Goal: Task Accomplishment & Management: Manage account settings

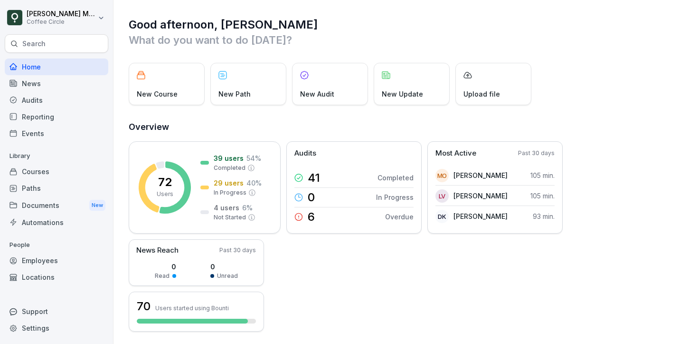
click at [73, 174] on div "Courses" at bounding box center [57, 171] width 104 height 17
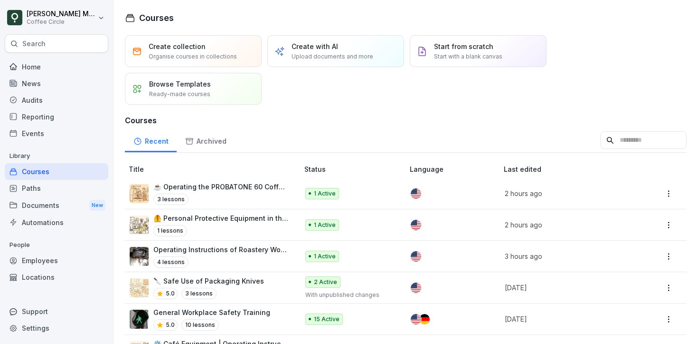
click at [67, 189] on div "Paths" at bounding box center [57, 188] width 104 height 17
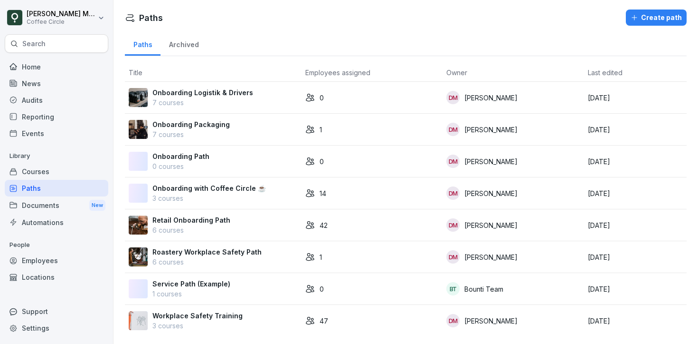
click at [161, 223] on p "Retail Onboarding Path" at bounding box center [192, 220] width 78 height 10
click at [193, 259] on p "6 courses" at bounding box center [207, 262] width 109 height 10
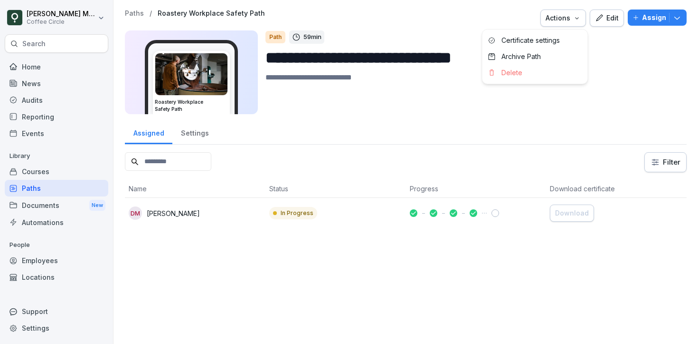
click at [571, 14] on div "Actions" at bounding box center [563, 18] width 35 height 10
click at [560, 47] on div "Certificate settings" at bounding box center [535, 40] width 105 height 16
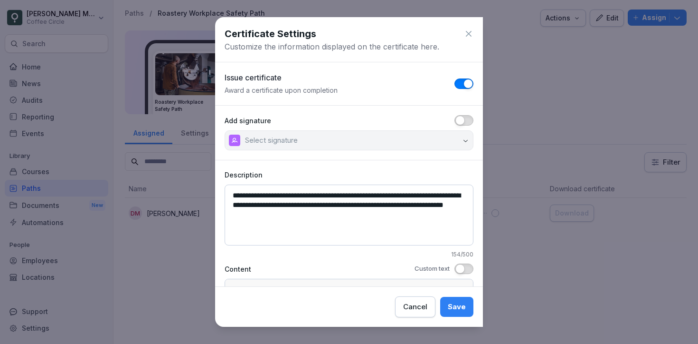
click at [471, 116] on button "button" at bounding box center [464, 120] width 19 height 10
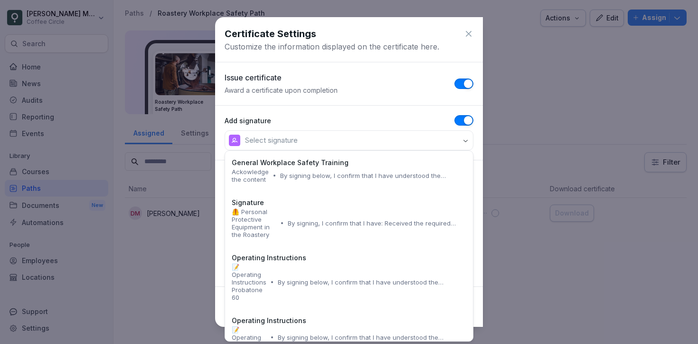
click at [439, 139] on button "Select signature" at bounding box center [349, 140] width 249 height 20
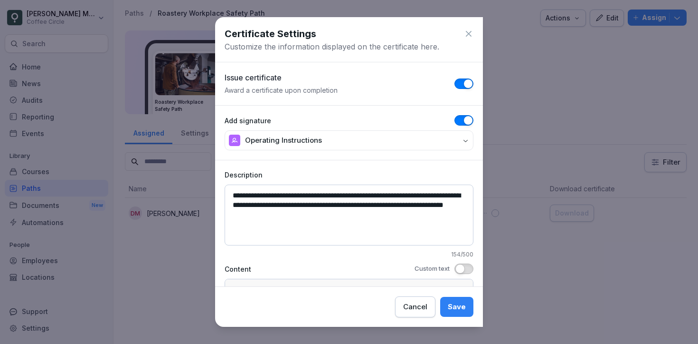
click at [363, 212] on textarea "**********" at bounding box center [349, 214] width 249 height 61
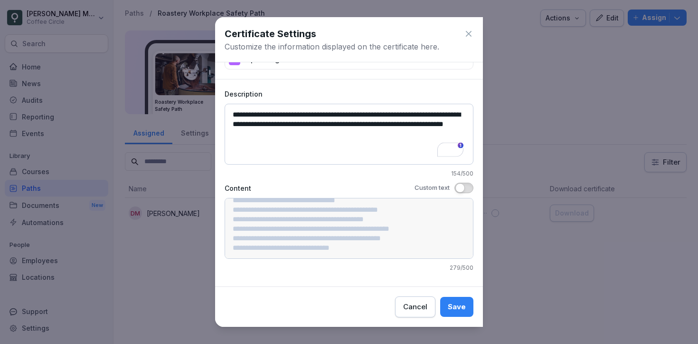
scroll to position [81, 0]
drag, startPoint x: 390, startPoint y: 150, endPoint x: 339, endPoint y: 135, distance: 52.8
click at [339, 135] on textarea "**********" at bounding box center [349, 134] width 249 height 61
type textarea "**********"
click at [466, 308] on div "Save" at bounding box center [457, 306] width 18 height 10
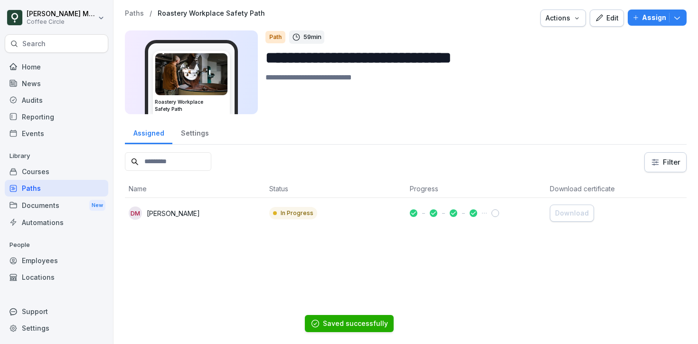
click at [613, 18] on div "Edit" at bounding box center [607, 18] width 24 height 10
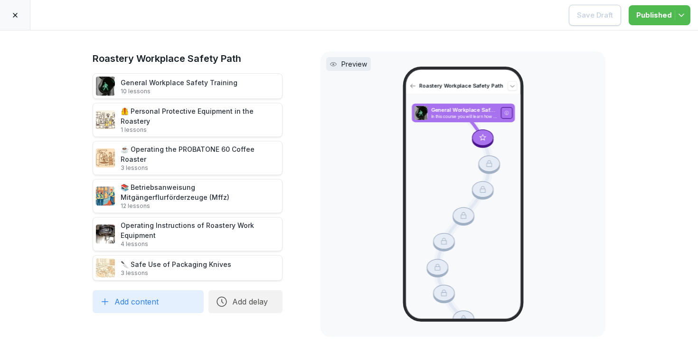
click at [26, 19] on div at bounding box center [15, 15] width 30 height 30
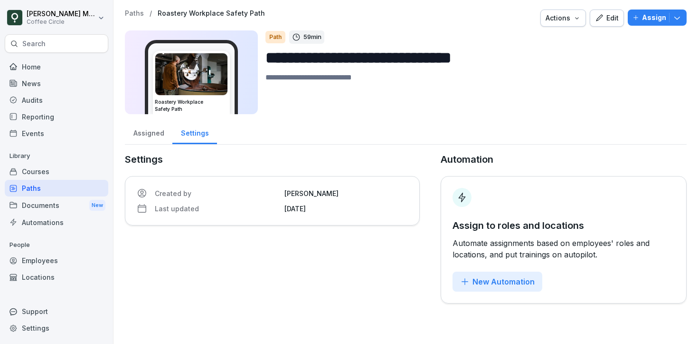
click at [607, 15] on div "Edit" at bounding box center [607, 18] width 24 height 10
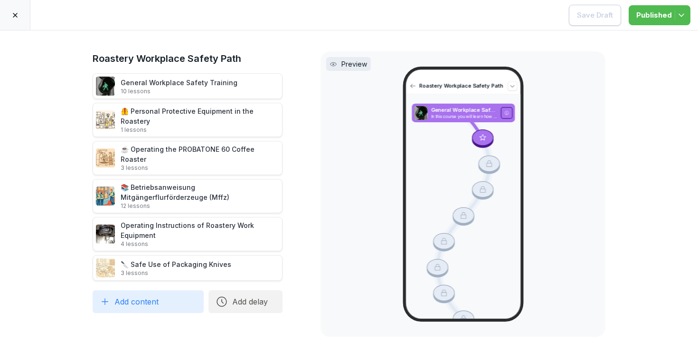
click at [20, 10] on div at bounding box center [15, 15] width 30 height 30
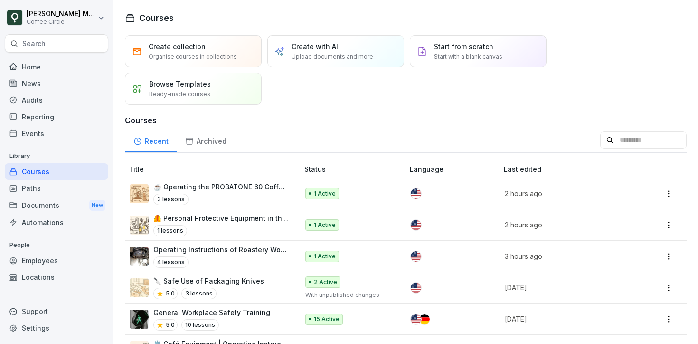
click at [223, 225] on div "1 lessons" at bounding box center [221, 230] width 136 height 11
click at [58, 185] on div "Paths" at bounding box center [57, 188] width 104 height 17
click at [56, 175] on div "Courses" at bounding box center [57, 171] width 104 height 17
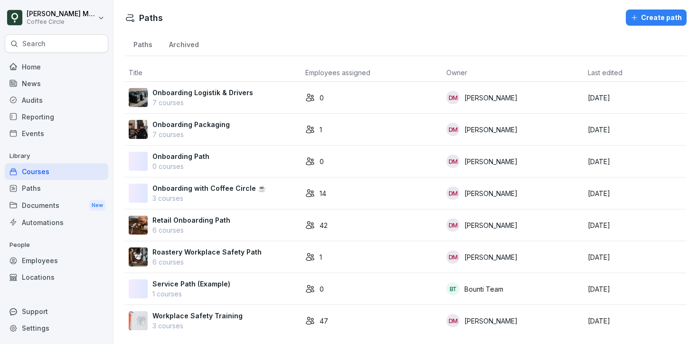
click at [51, 195] on div "Paths" at bounding box center [57, 188] width 104 height 17
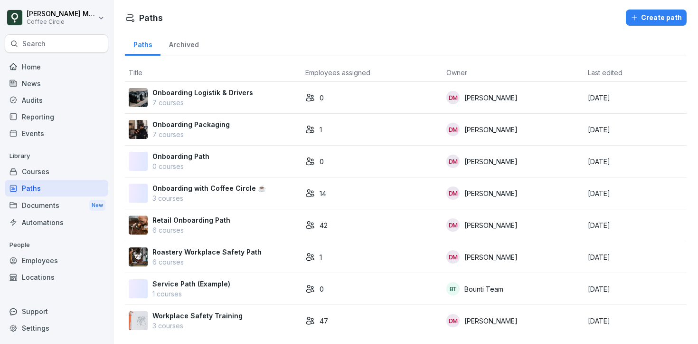
click at [50, 173] on div "Courses" at bounding box center [57, 171] width 104 height 17
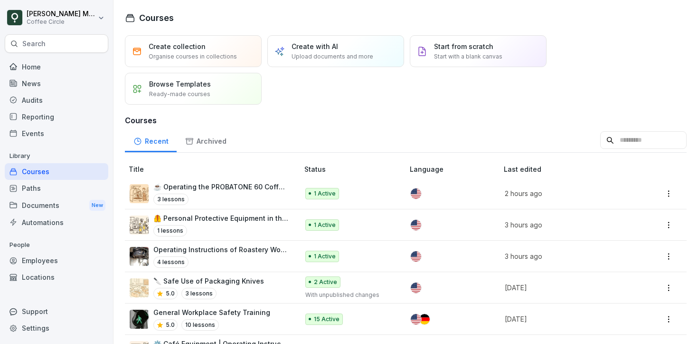
click at [48, 186] on div "Paths" at bounding box center [57, 188] width 104 height 17
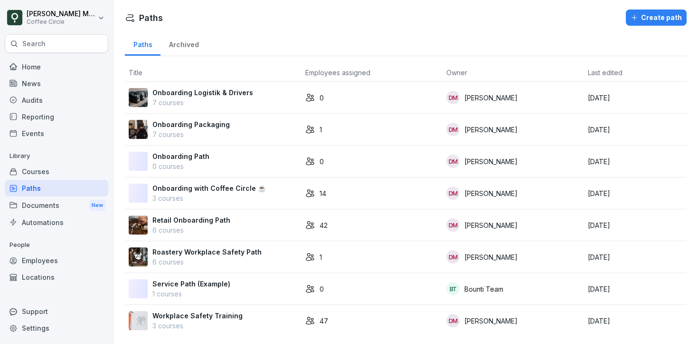
click at [73, 172] on div "Courses" at bounding box center [57, 171] width 104 height 17
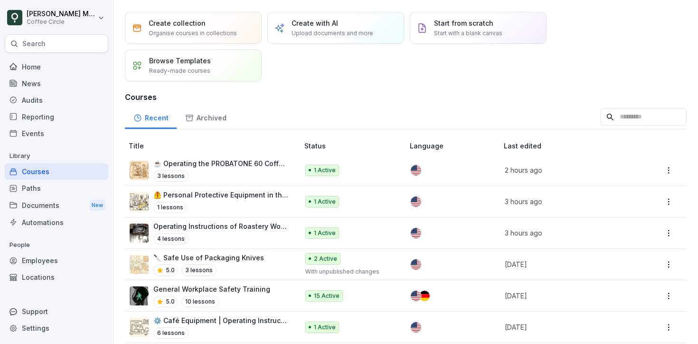
scroll to position [24, 0]
click at [240, 234] on div "4 lessons" at bounding box center [221, 237] width 136 height 11
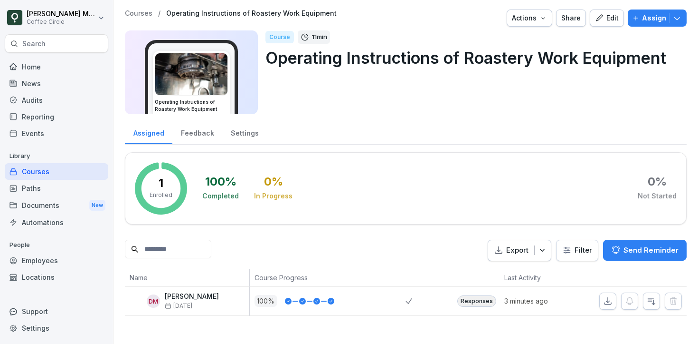
click at [609, 12] on button "Edit" at bounding box center [607, 18] width 34 height 17
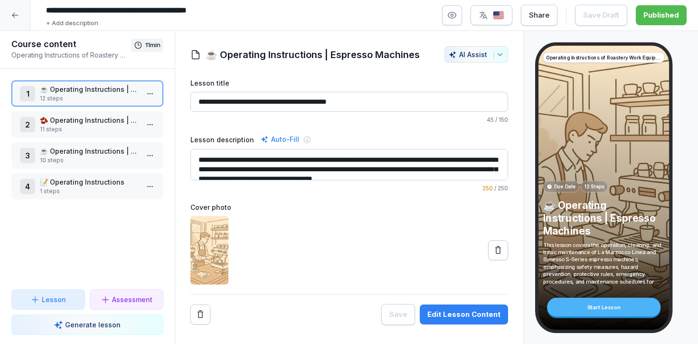
click at [118, 181] on p "📝 Operating Instructions" at bounding box center [89, 182] width 99 height 10
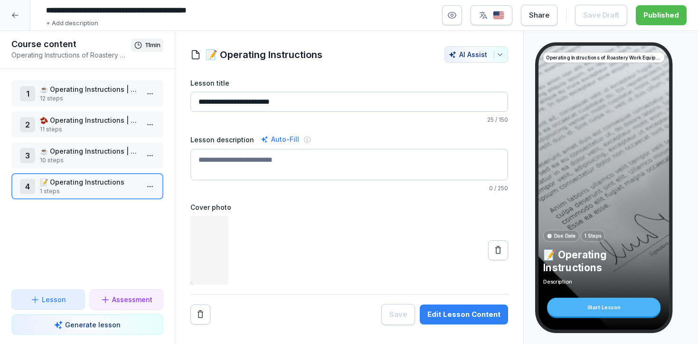
click at [97, 157] on p "10 steps" at bounding box center [89, 160] width 99 height 9
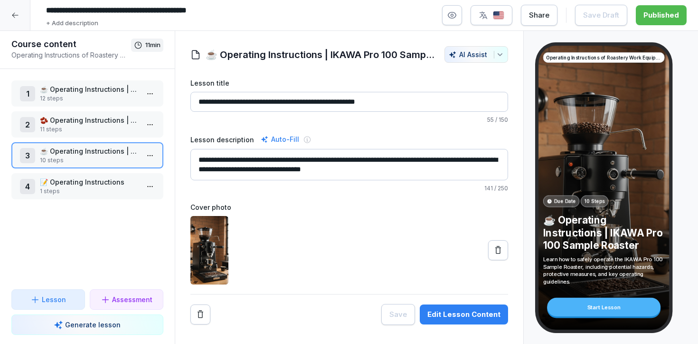
click at [97, 157] on p "10 steps" at bounding box center [89, 160] width 99 height 9
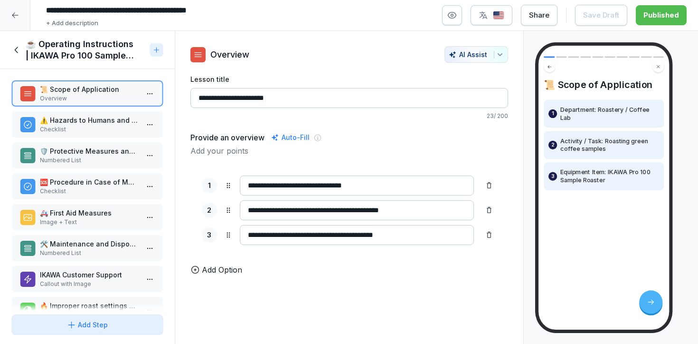
scroll to position [86, 0]
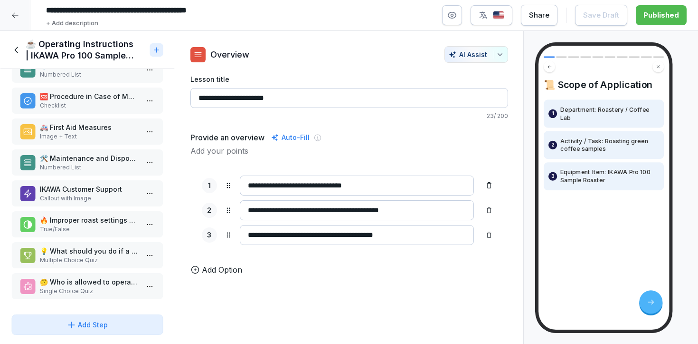
click at [88, 182] on div "IKAWA Customer Support Callout with Image" at bounding box center [87, 193] width 152 height 26
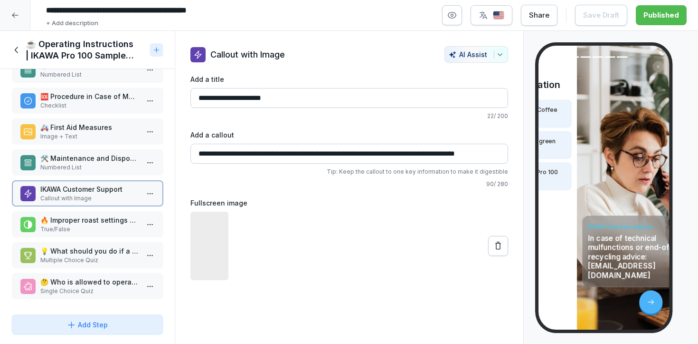
click at [88, 182] on div "IKAWA Customer Support Callout with Image" at bounding box center [87, 193] width 152 height 26
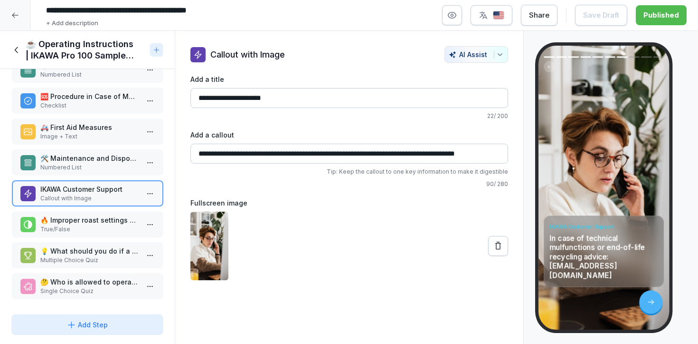
click at [88, 182] on div "IKAWA Customer Support Callout with Image" at bounding box center [87, 193] width 152 height 26
click at [87, 194] on p "Callout with Image" at bounding box center [89, 198] width 99 height 9
click at [90, 287] on p "Single Choice Quiz" at bounding box center [89, 291] width 99 height 9
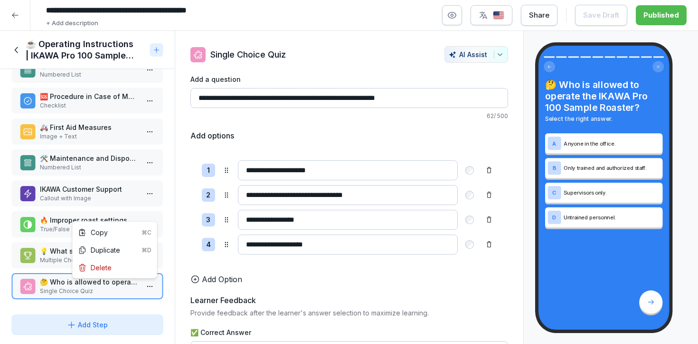
click at [151, 287] on html "**********" at bounding box center [349, 172] width 698 height 344
click at [136, 275] on div "Delete" at bounding box center [115, 267] width 81 height 18
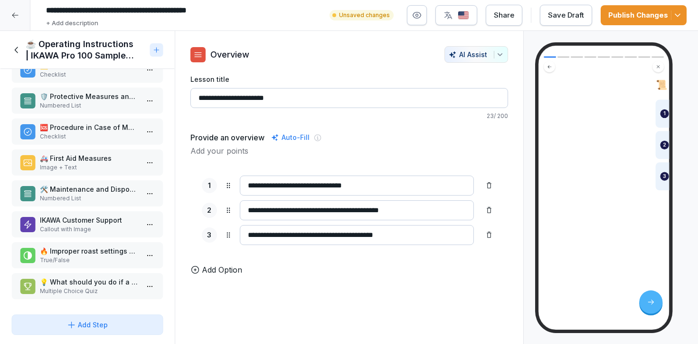
scroll to position [55, 0]
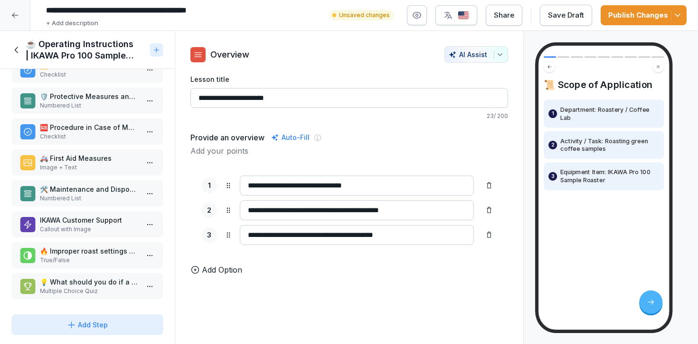
click at [676, 19] on icon "button" at bounding box center [678, 15] width 10 height 10
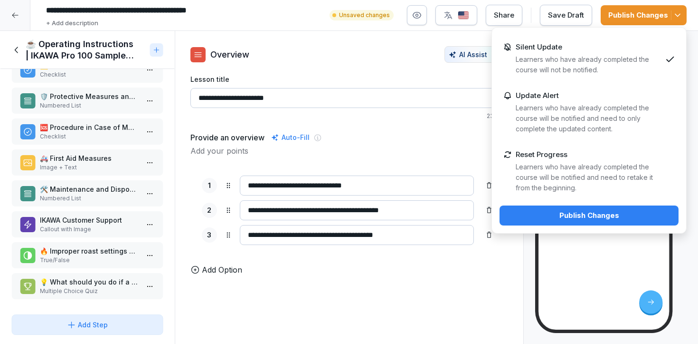
click at [593, 210] on div "Publish Changes" at bounding box center [589, 215] width 164 height 10
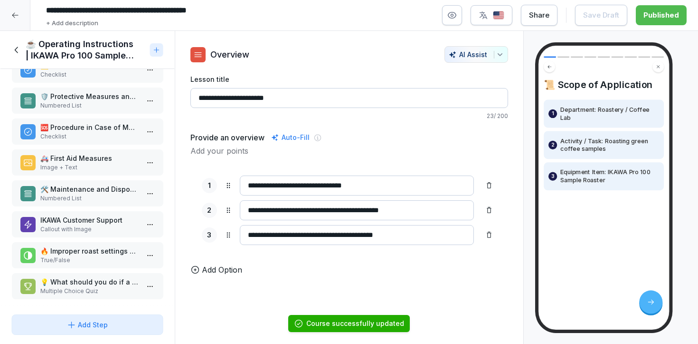
click at [82, 255] on p "🔥 Improper roast settings can cause beans to ignite." at bounding box center [89, 251] width 99 height 10
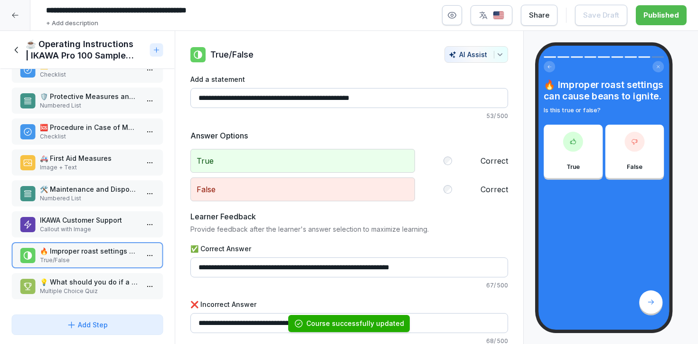
click at [82, 272] on div "📜 Scope of Application Overview ⚠️ Hazards to Humans and the Environment Checkl…" at bounding box center [87, 189] width 175 height 241
click at [90, 287] on p "Multiple Choice Quiz" at bounding box center [89, 291] width 99 height 9
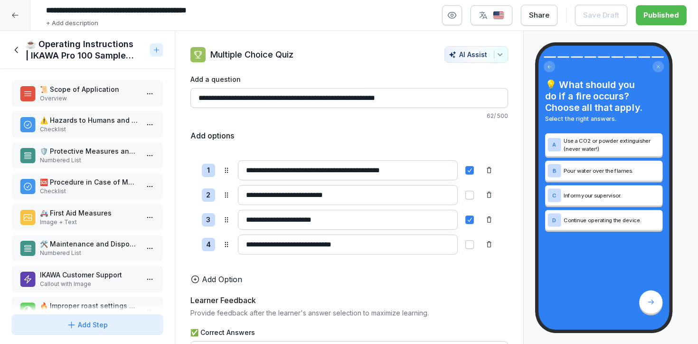
click at [13, 50] on icon at bounding box center [16, 50] width 10 height 10
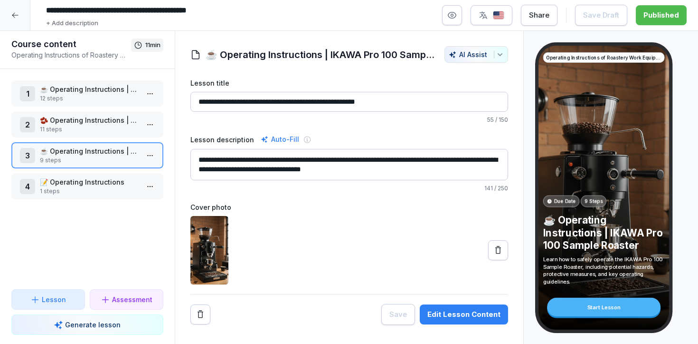
click at [105, 125] on p "11 steps" at bounding box center [89, 129] width 99 height 9
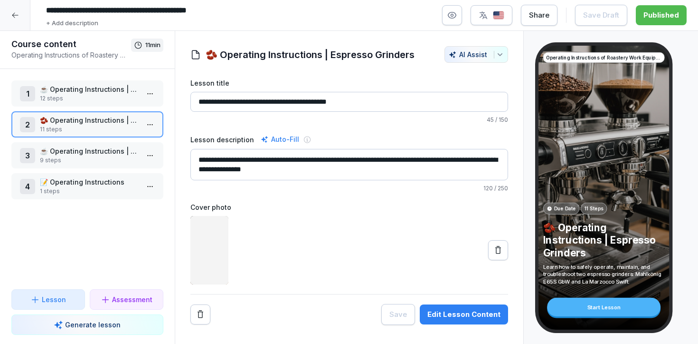
click at [88, 90] on p "☕️ Operating Instructions | Espresso Machines" at bounding box center [89, 89] width 99 height 10
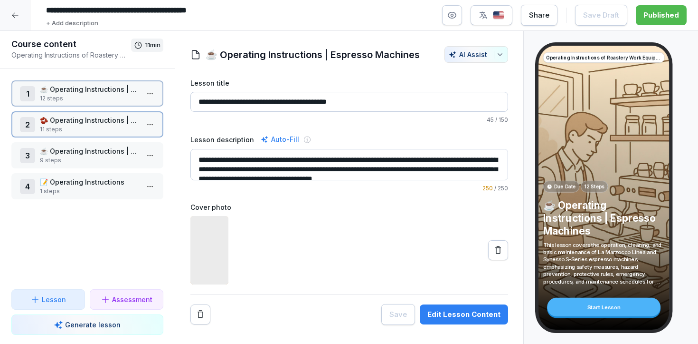
click at [88, 90] on p "☕️ Operating Instructions | Espresso Machines" at bounding box center [89, 89] width 99 height 10
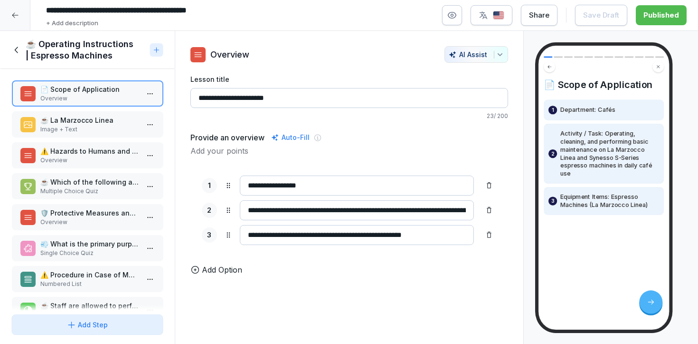
click at [97, 126] on p "Image + Text" at bounding box center [89, 129] width 99 height 9
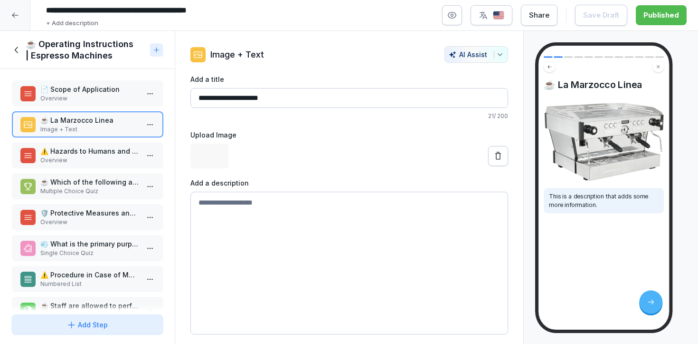
click at [99, 156] on p "Overview" at bounding box center [89, 160] width 99 height 9
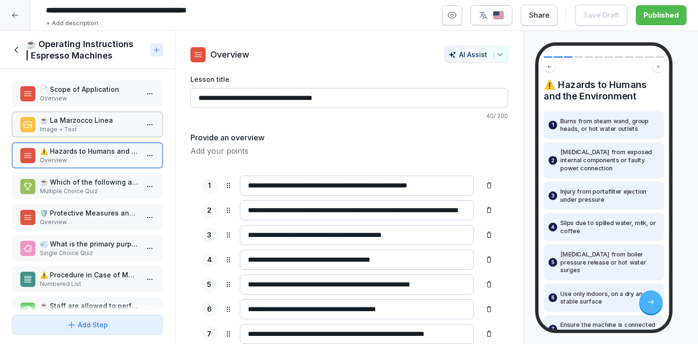
click at [98, 180] on p "☕ Which of the following are hazards associated with operating espresso machine…" at bounding box center [89, 182] width 99 height 10
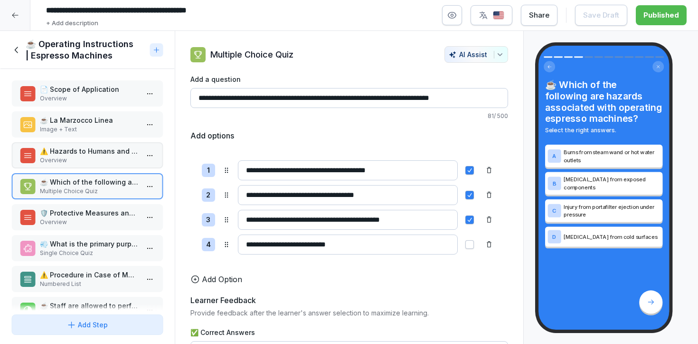
click at [98, 213] on p "🛡️ Protective Measures and Rules of Conduct" at bounding box center [89, 213] width 99 height 10
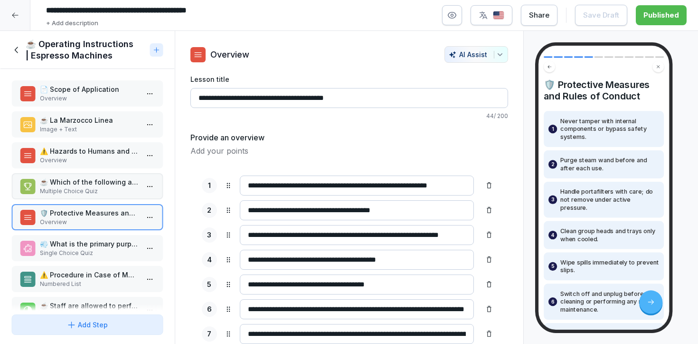
click at [100, 239] on p "💨 What is the primary purpose of purging the steam wand before and after each u…" at bounding box center [89, 244] width 99 height 10
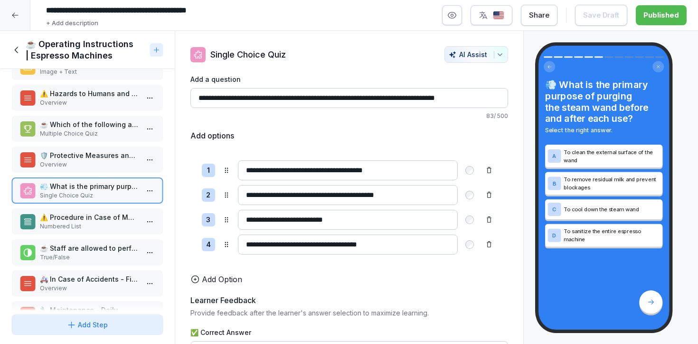
scroll to position [76, 0]
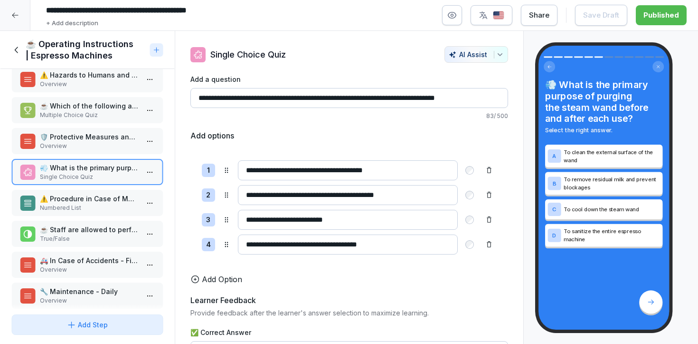
click at [86, 193] on p "⚠️ Procedure in Case of Malfunctions or Emergencies" at bounding box center [89, 198] width 99 height 10
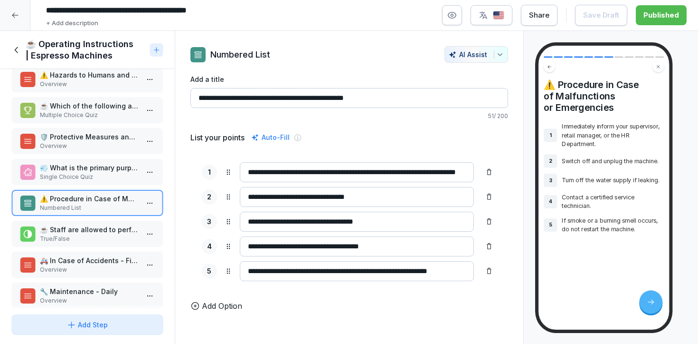
scroll to position [0, 32]
drag, startPoint x: 370, startPoint y: 171, endPoint x: 538, endPoint y: 192, distance: 169.5
click at [535, 192] on div "Course content Operating Instructions of Roastery Work Equipment 11 min 1 ☕️ Op…" at bounding box center [349, 187] width 698 height 313
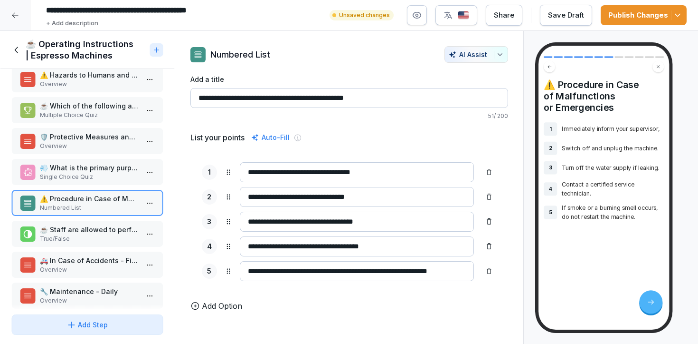
scroll to position [0, 0]
type input "**********"
click at [90, 237] on p "True/False" at bounding box center [89, 238] width 99 height 9
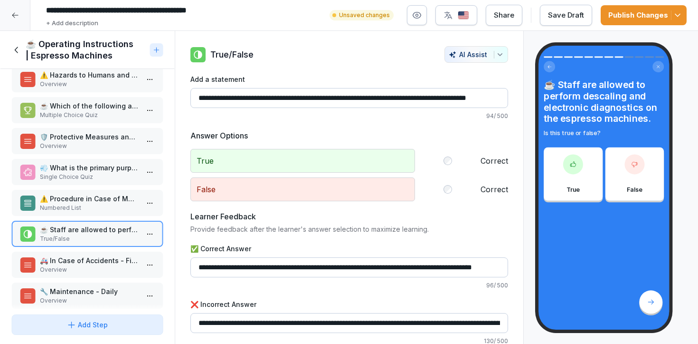
click at [96, 258] on p "🚑 In Case of Accidents - First Aid" at bounding box center [89, 260] width 99 height 10
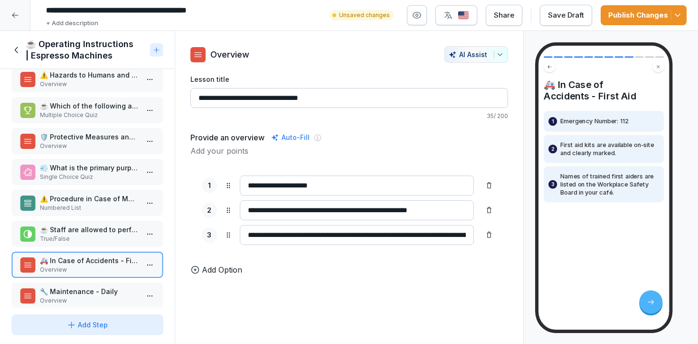
click at [99, 291] on p "🔧 Maintenance - Daily" at bounding box center [89, 291] width 99 height 10
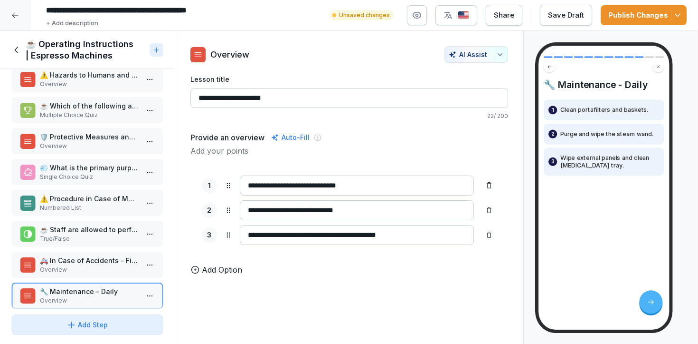
click at [651, 25] on button "Publish Changes" at bounding box center [644, 15] width 86 height 20
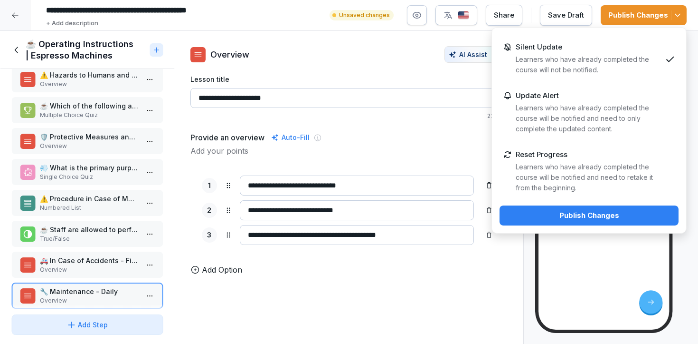
click at [629, 220] on div "Publish Changes" at bounding box center [589, 215] width 164 height 10
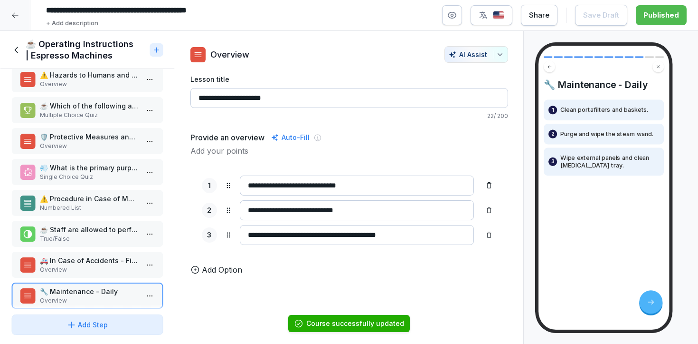
scroll to position [147, 0]
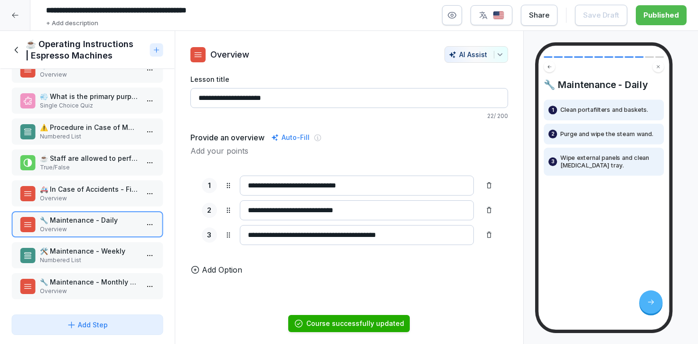
click at [67, 269] on div "📄 Scope of Application Overview ☕️ La Marzocco Linea Image + Text ⚠️ Hazards to…" at bounding box center [87, 189] width 175 height 241
click at [66, 260] on p "Numbered List" at bounding box center [89, 260] width 99 height 9
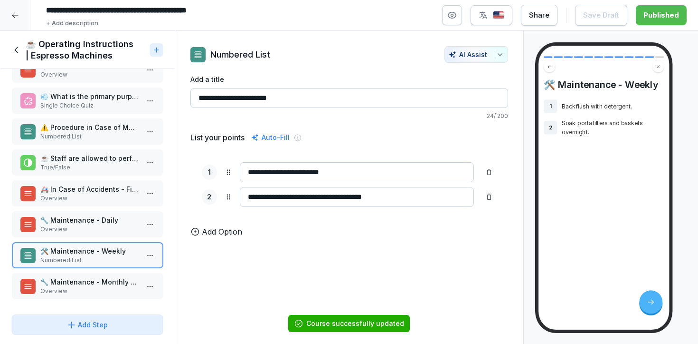
click at [77, 277] on p "🔧 Maintenance - Monthly or as Needed" at bounding box center [89, 282] width 99 height 10
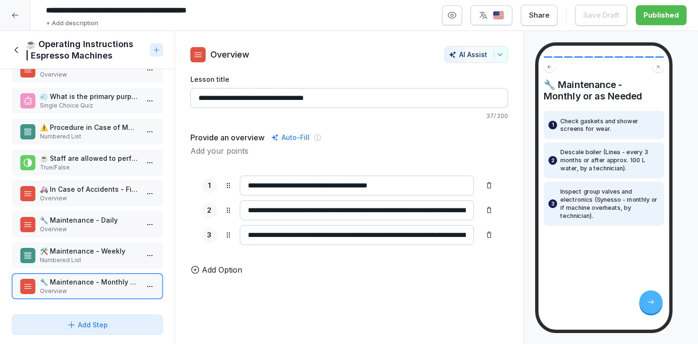
click at [338, 236] on input "**********" at bounding box center [357, 235] width 234 height 20
click at [113, 266] on div "🛠️ Maintenance - Weekly Numbered List" at bounding box center [87, 255] width 152 height 26
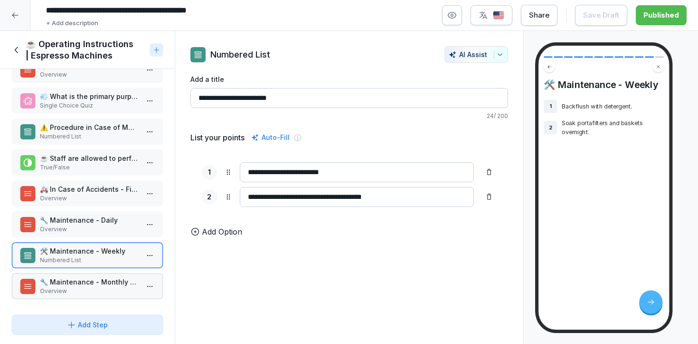
click at [92, 235] on div "🔧 Maintenance - Daily Overview" at bounding box center [87, 224] width 152 height 26
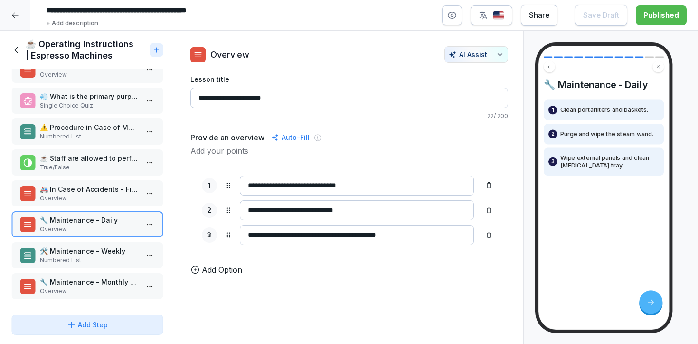
click at [99, 252] on p "🛠️ Maintenance - Weekly" at bounding box center [89, 251] width 99 height 10
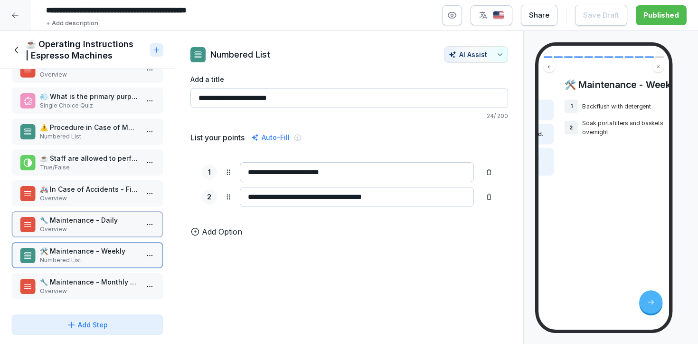
click at [102, 273] on div "🔧 Maintenance - Monthly or as Needed Overview" at bounding box center [87, 286] width 152 height 26
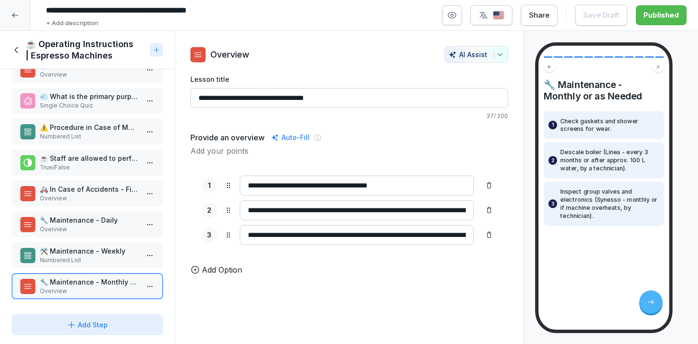
click at [16, 48] on icon at bounding box center [15, 50] width 3 height 6
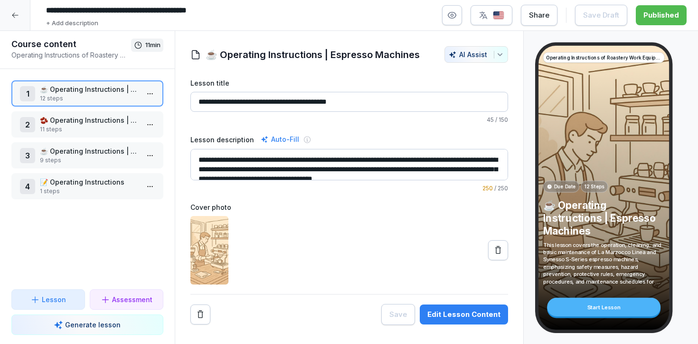
click at [89, 111] on div "2 🫘 Operating Instructions | Espresso Grinders 11 steps" at bounding box center [87, 124] width 152 height 26
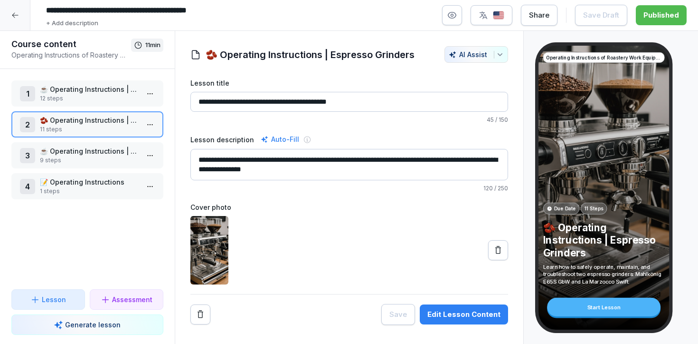
click at [84, 118] on p "🫘 Operating Instructions | Espresso Grinders" at bounding box center [89, 120] width 99 height 10
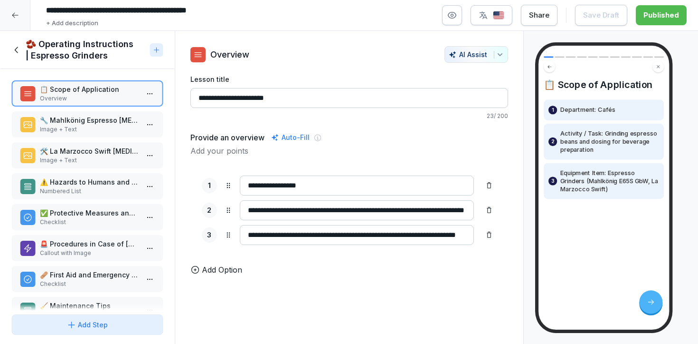
click at [107, 129] on p "Image + Text" at bounding box center [89, 129] width 99 height 9
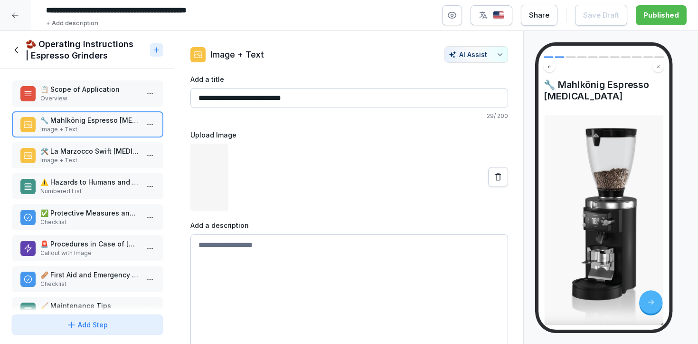
click at [113, 145] on div "🛠️ La Marzocco Swift Grinder Image + Text" at bounding box center [87, 155] width 152 height 26
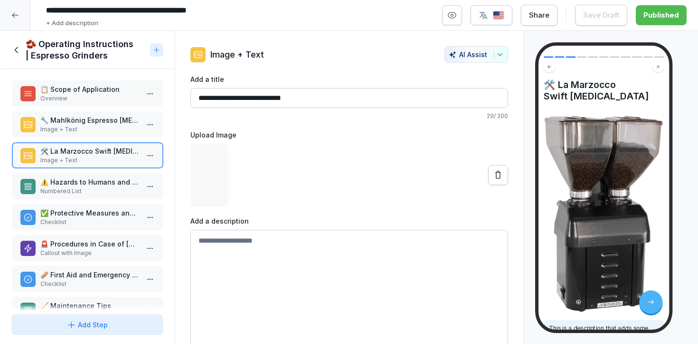
click at [113, 183] on p "⚠️ Hazards to Humans and the Environment" at bounding box center [89, 182] width 99 height 10
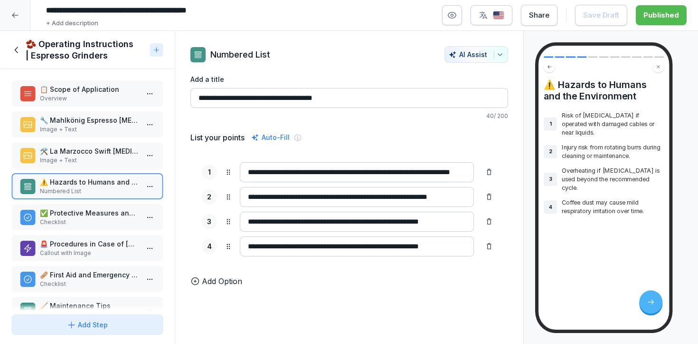
click at [15, 47] on icon at bounding box center [16, 50] width 10 height 10
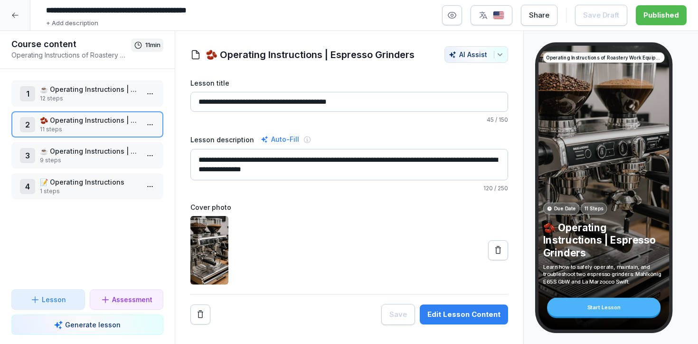
click at [97, 158] on p "9 steps" at bounding box center [89, 160] width 99 height 9
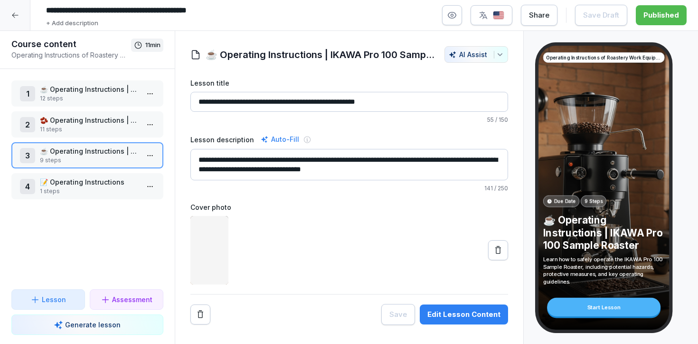
click at [80, 131] on p "11 steps" at bounding box center [89, 129] width 99 height 9
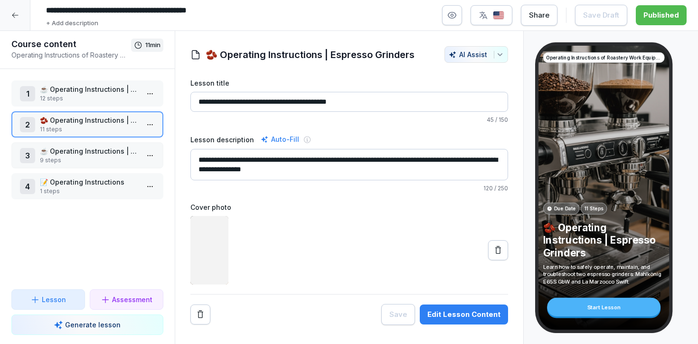
click at [95, 159] on p "9 steps" at bounding box center [89, 160] width 99 height 9
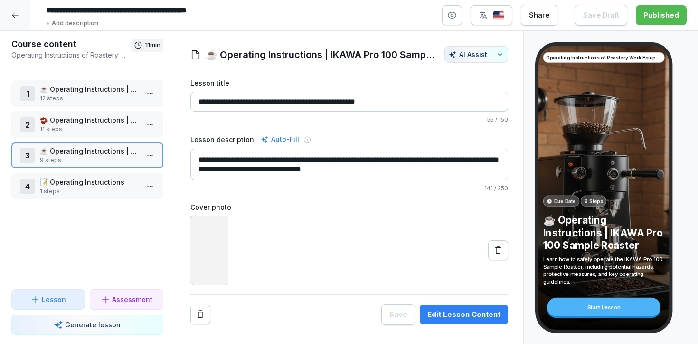
click at [101, 189] on p "1 steps" at bounding box center [89, 191] width 99 height 9
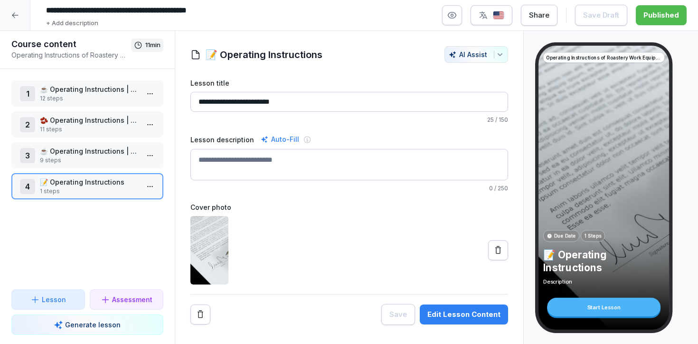
click at [7, 12] on div at bounding box center [15, 15] width 30 height 30
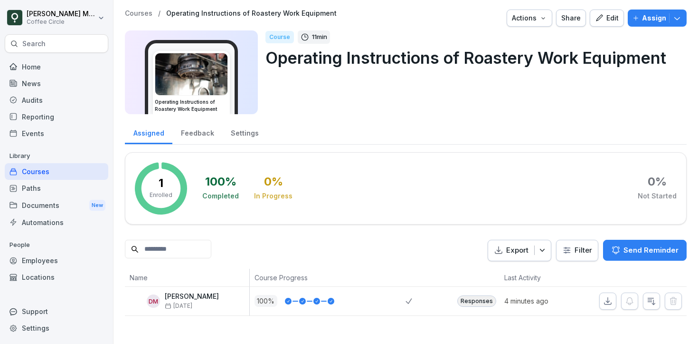
click at [194, 68] on img at bounding box center [191, 74] width 72 height 42
click at [80, 172] on div "Courses" at bounding box center [57, 171] width 104 height 17
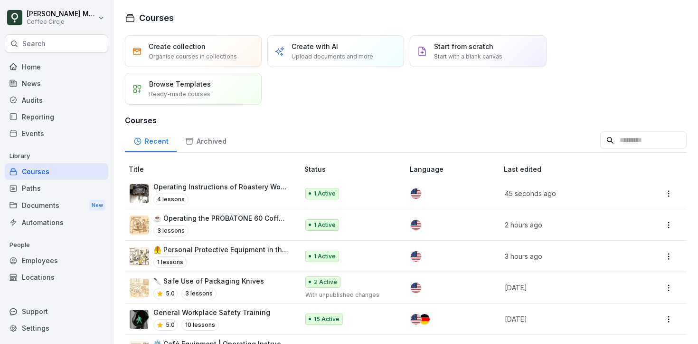
click at [221, 230] on div "3 lessons" at bounding box center [221, 230] width 136 height 11
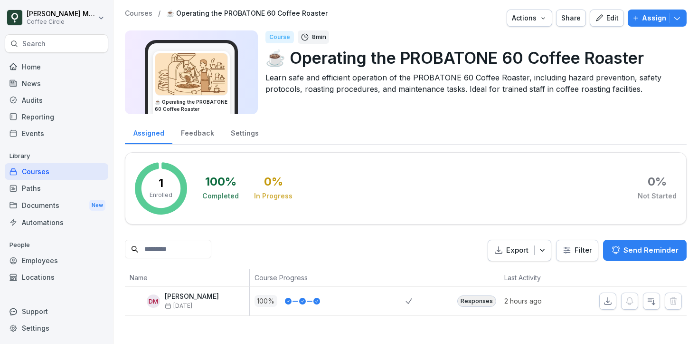
click at [613, 22] on div "Edit" at bounding box center [607, 18] width 24 height 10
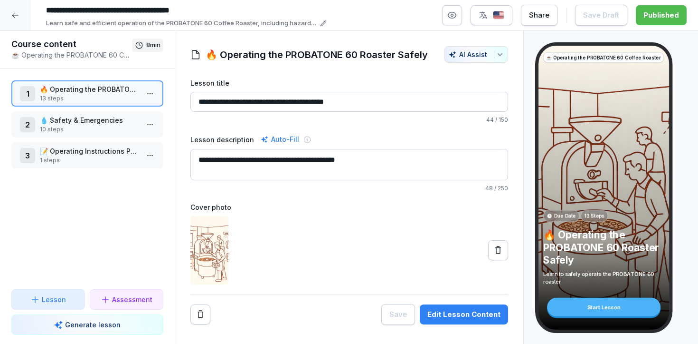
click at [84, 126] on p "10 steps" at bounding box center [89, 129] width 99 height 9
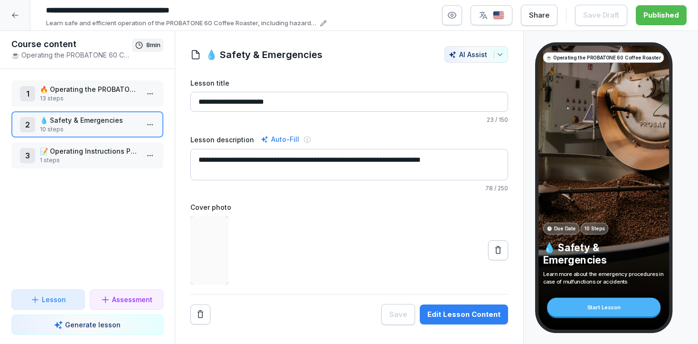
click at [74, 96] on p "13 steps" at bounding box center [89, 98] width 99 height 9
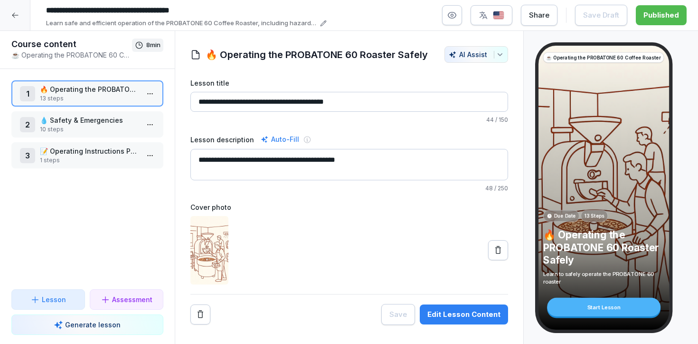
click at [13, 15] on icon at bounding box center [15, 15] width 8 height 8
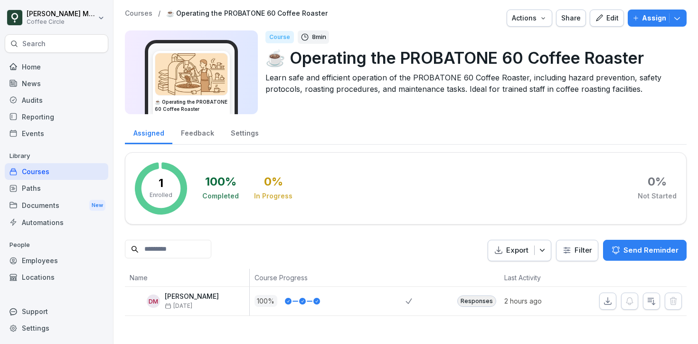
click at [47, 66] on div "Home" at bounding box center [57, 66] width 104 height 17
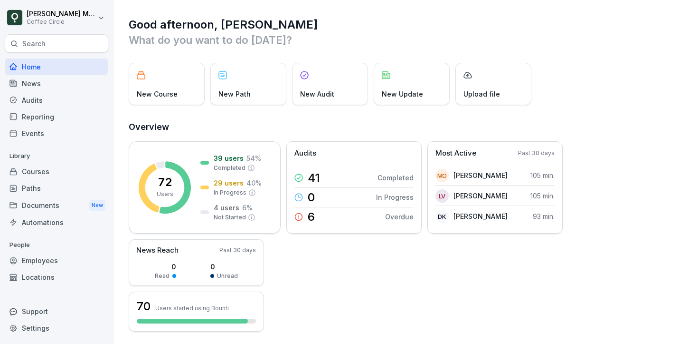
click at [48, 187] on div "Paths" at bounding box center [57, 188] width 104 height 17
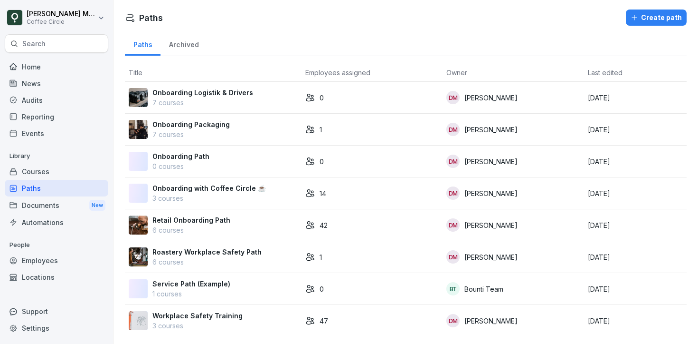
click at [211, 257] on p "6 courses" at bounding box center [207, 262] width 109 height 10
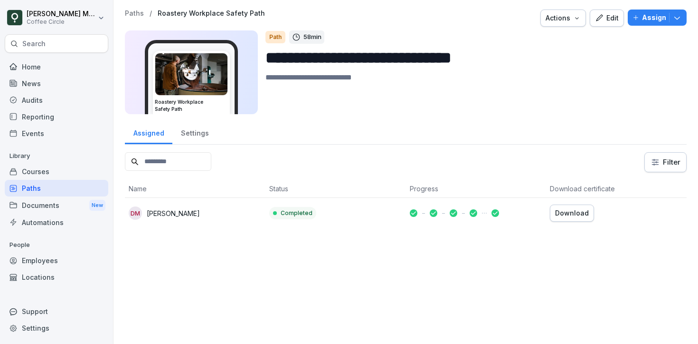
click at [613, 18] on div "Edit" at bounding box center [607, 18] width 24 height 10
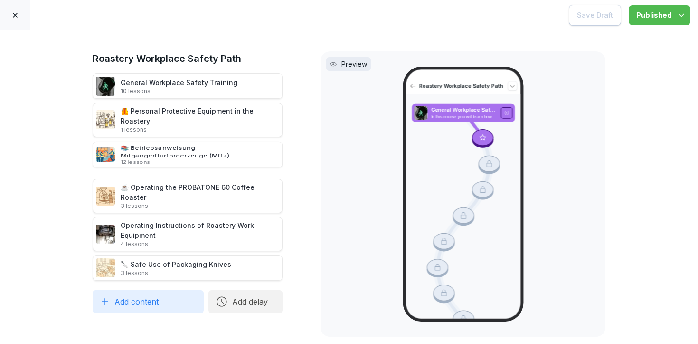
drag, startPoint x: 194, startPoint y: 174, endPoint x: 196, endPoint y: 137, distance: 37.1
click at [196, 144] on div "📚 Betriebsanweisung Mitgängerflurförderzeuge (Mffz) 12 lessons" at bounding box center [200, 154] width 159 height 21
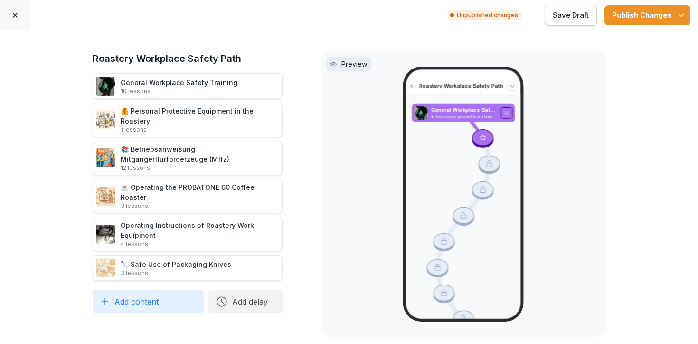
click at [651, 9] on button "Publish Changes" at bounding box center [648, 15] width 86 height 20
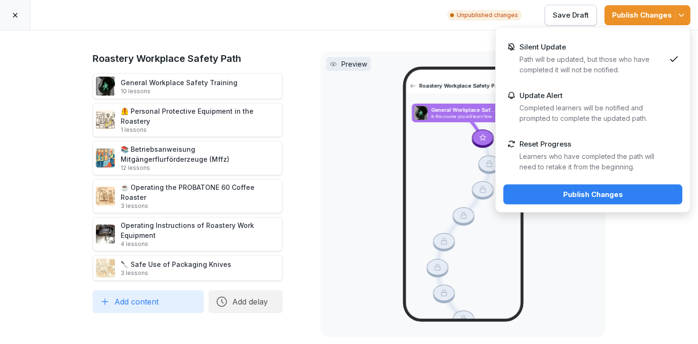
click at [626, 193] on div "Publish Changes" at bounding box center [593, 194] width 164 height 10
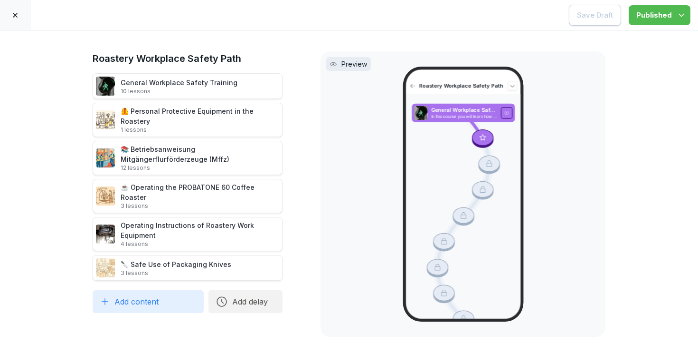
click at [24, 18] on div at bounding box center [15, 15] width 30 height 30
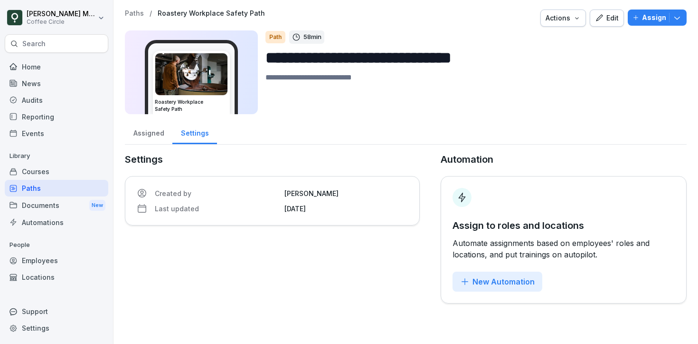
click at [65, 171] on div "Courses" at bounding box center [57, 171] width 104 height 17
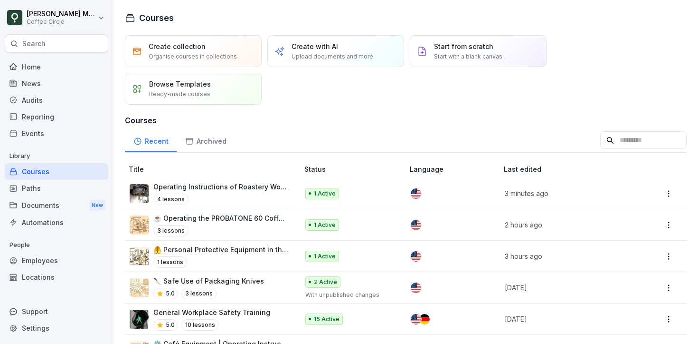
click at [56, 187] on div "Paths" at bounding box center [57, 188] width 104 height 17
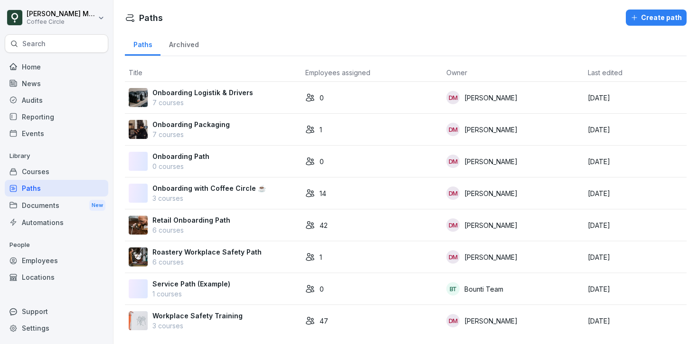
click at [54, 63] on div "Home" at bounding box center [57, 66] width 104 height 17
